Goal: Transaction & Acquisition: Purchase product/service

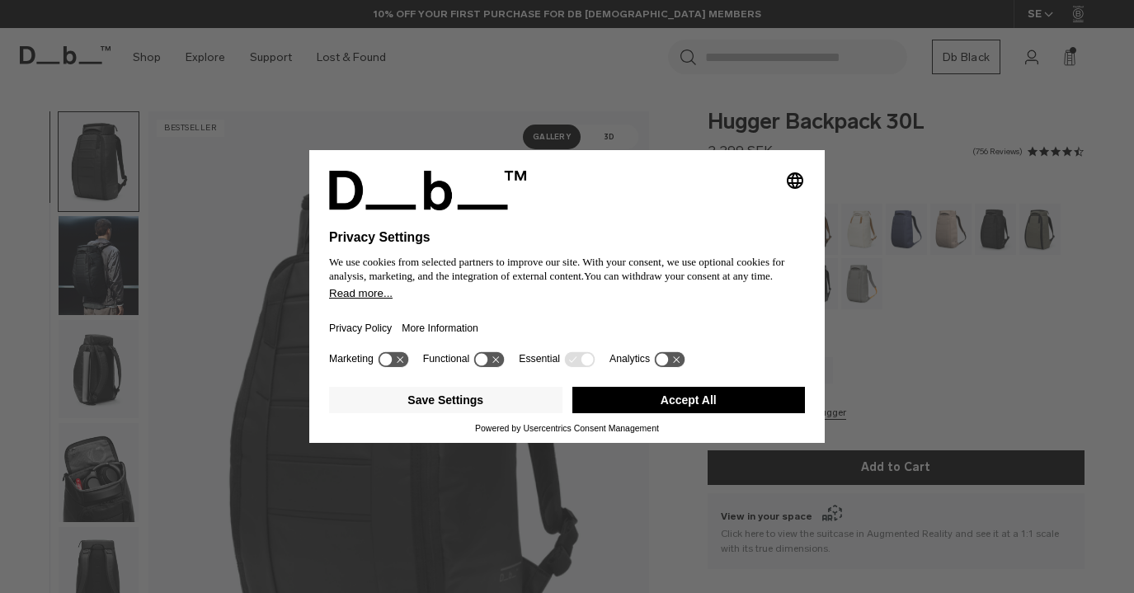
click at [789, 171] on icon "Select language" at bounding box center [795, 181] width 20 height 20
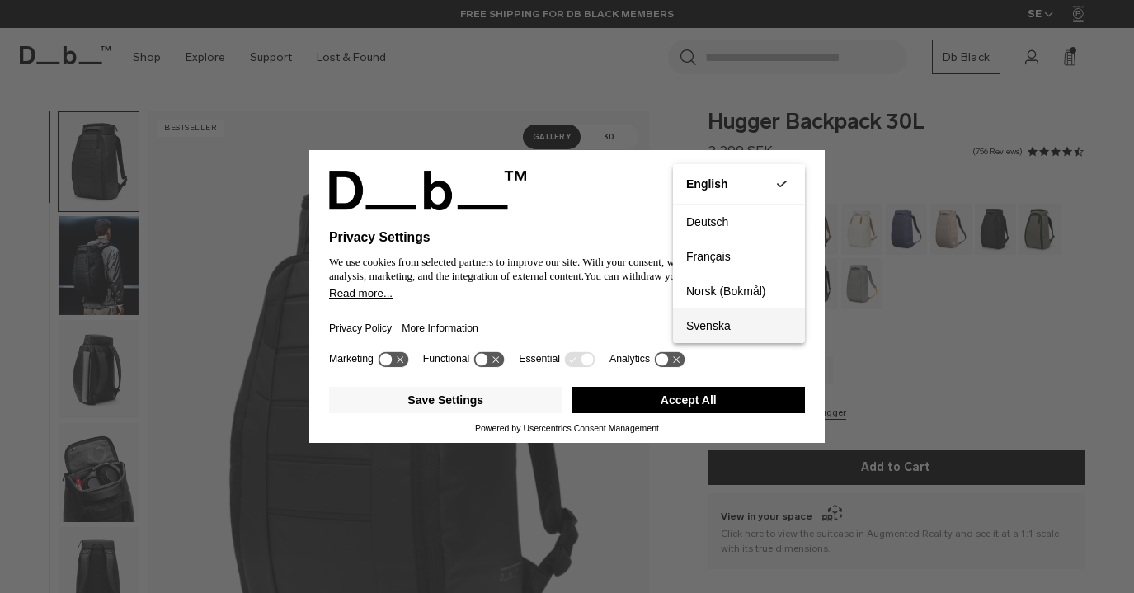
click at [729, 318] on button "Svenska" at bounding box center [739, 326] width 132 height 35
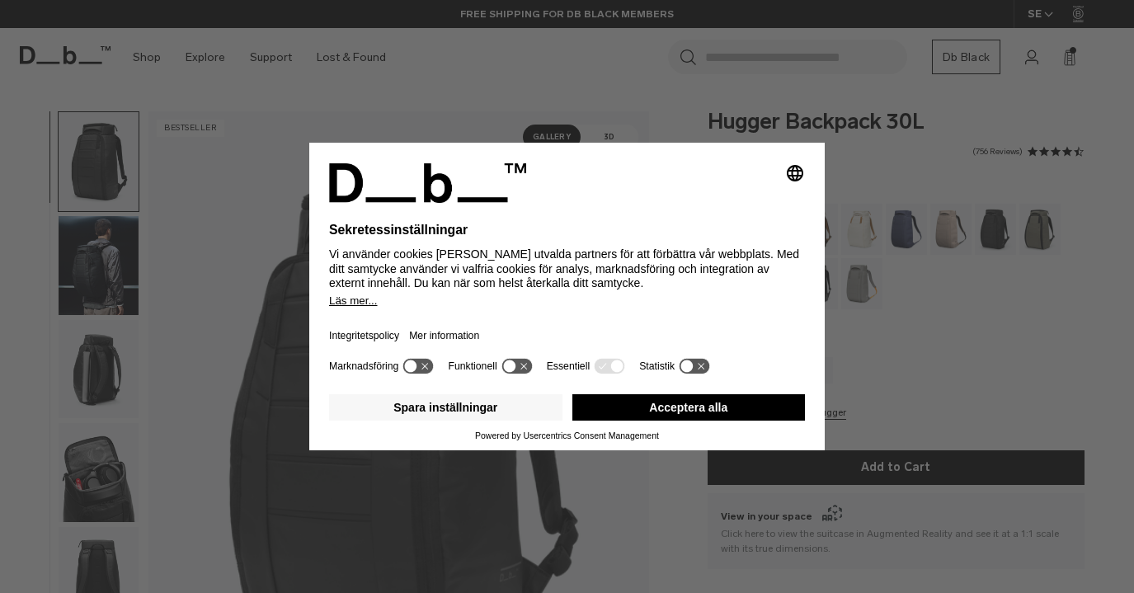
click at [715, 405] on button "Acceptera alla" at bounding box center [689, 407] width 233 height 26
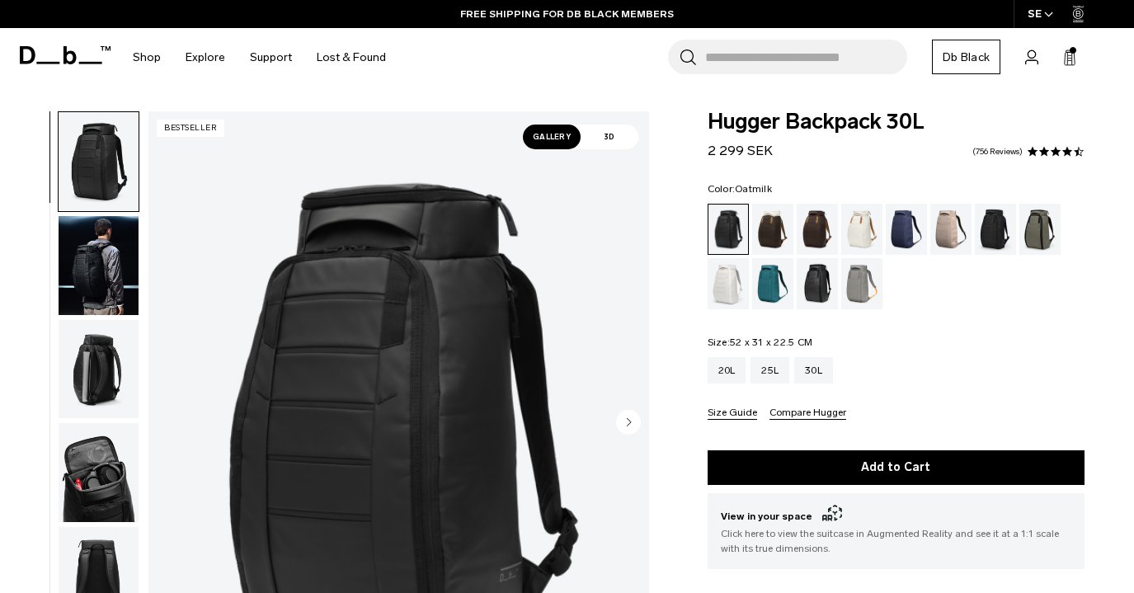
click at [870, 236] on div "Oatmilk" at bounding box center [862, 229] width 42 height 51
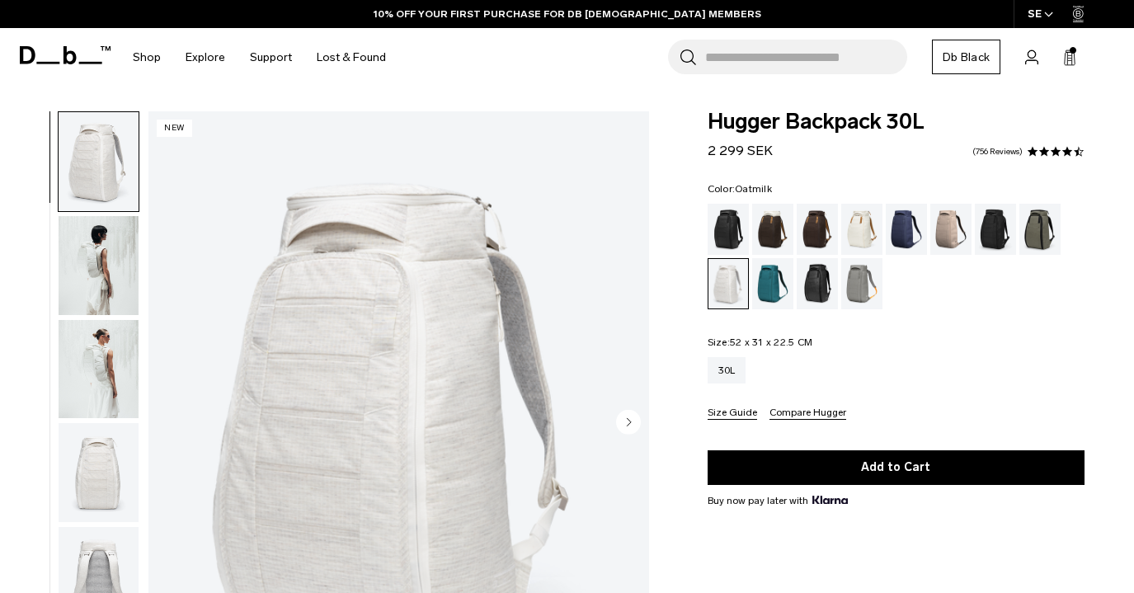
click at [874, 225] on div "Oatmilk" at bounding box center [862, 229] width 42 height 51
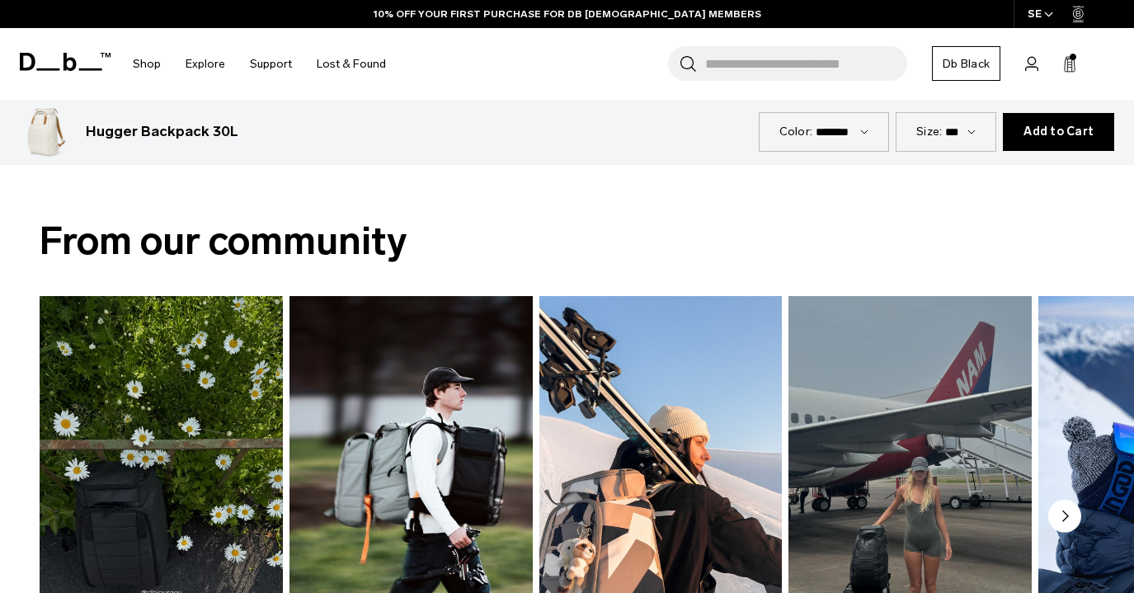
scroll to position [765, 0]
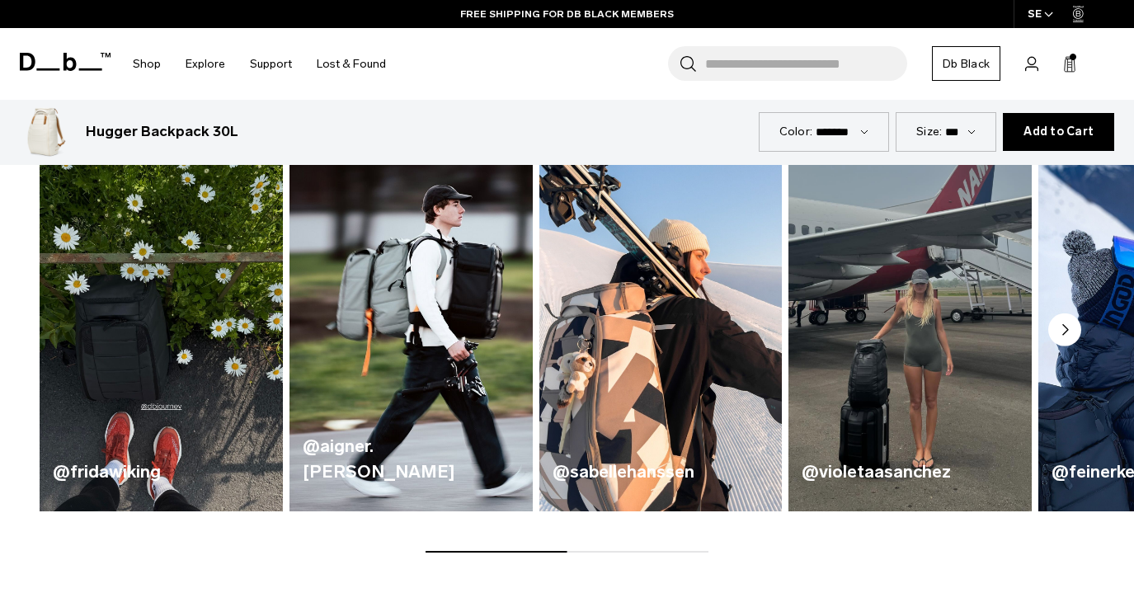
click at [888, 473] on h4 "@violetaasanchez" at bounding box center [910, 472] width 217 height 26
click at [879, 472] on h4 "@violetaasanchez" at bounding box center [910, 472] width 217 height 26
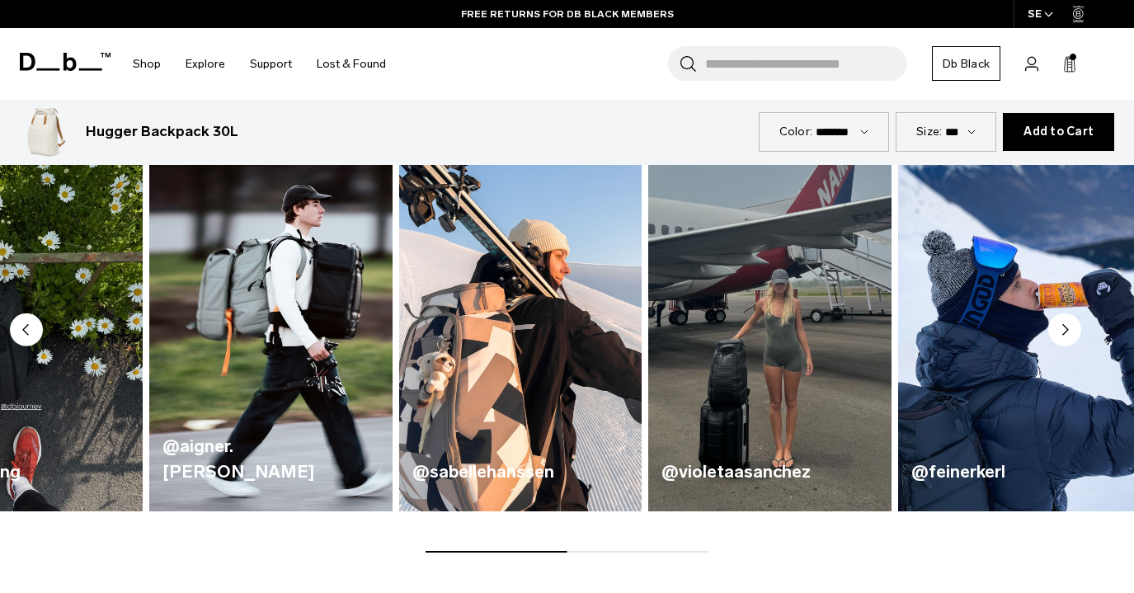
click at [813, 468] on h4 "@violetaasanchez" at bounding box center [770, 472] width 217 height 26
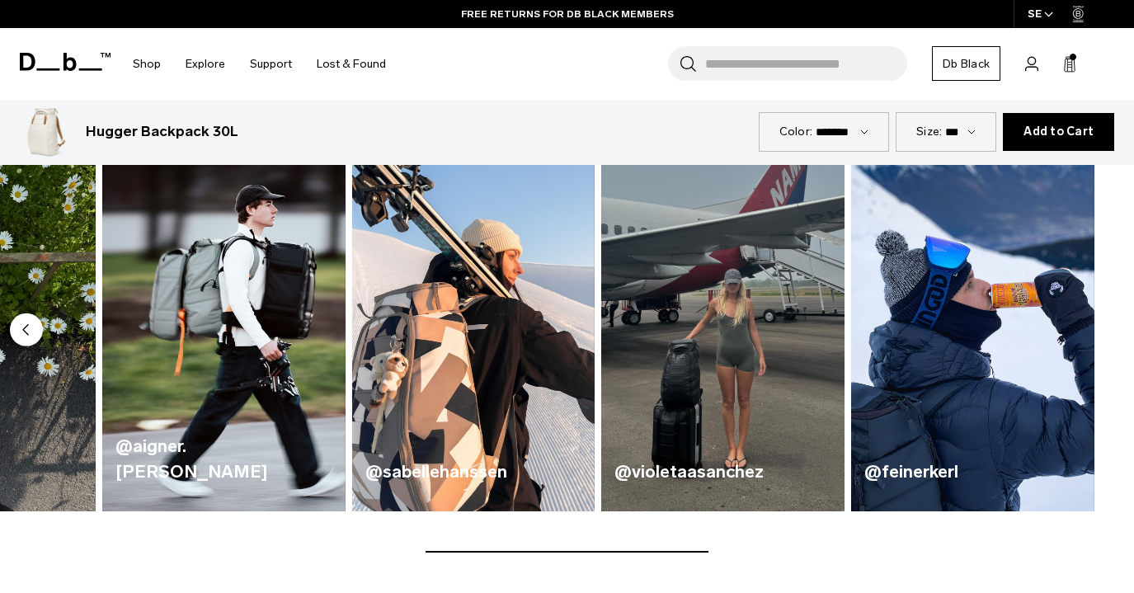
click at [672, 475] on h4 "@violetaasanchez" at bounding box center [723, 472] width 217 height 26
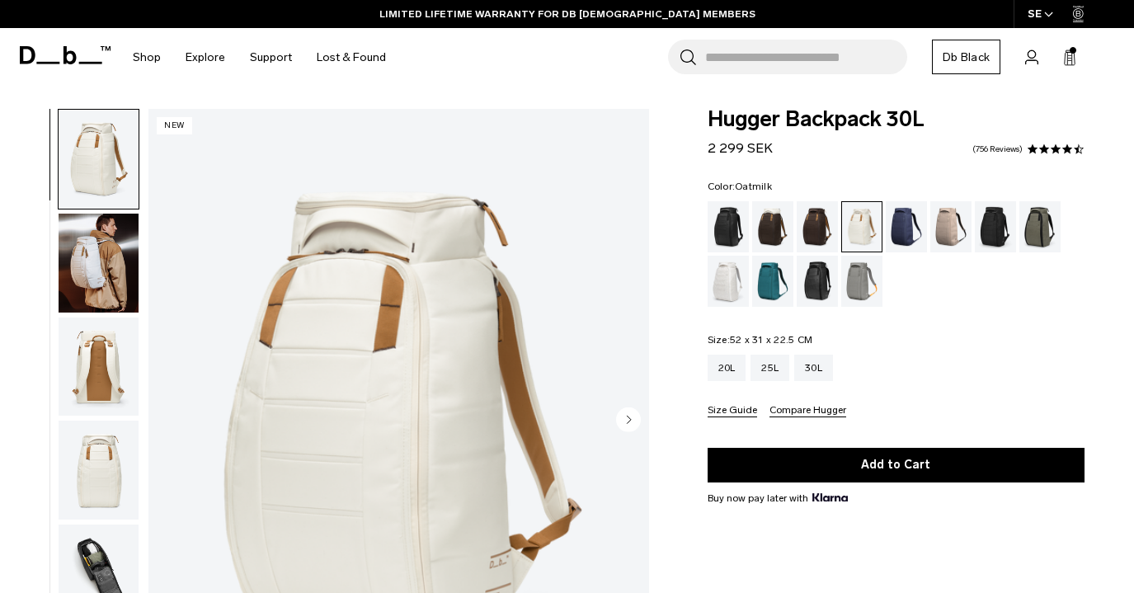
scroll to position [16, 0]
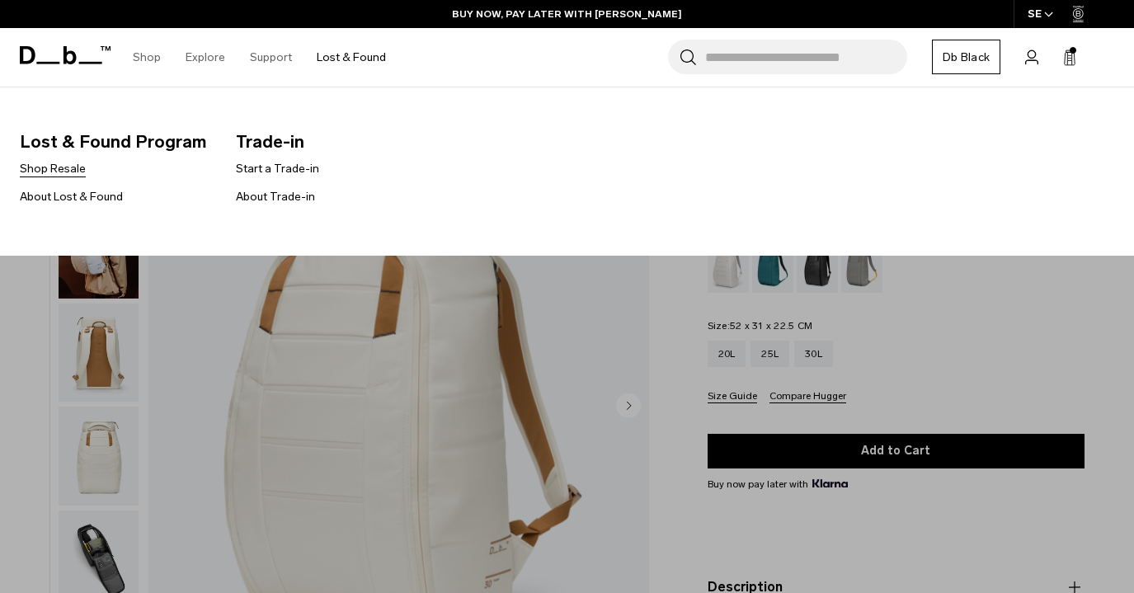
click at [72, 169] on link "Shop Resale" at bounding box center [53, 168] width 66 height 17
